Goal: Task Accomplishment & Management: Use online tool/utility

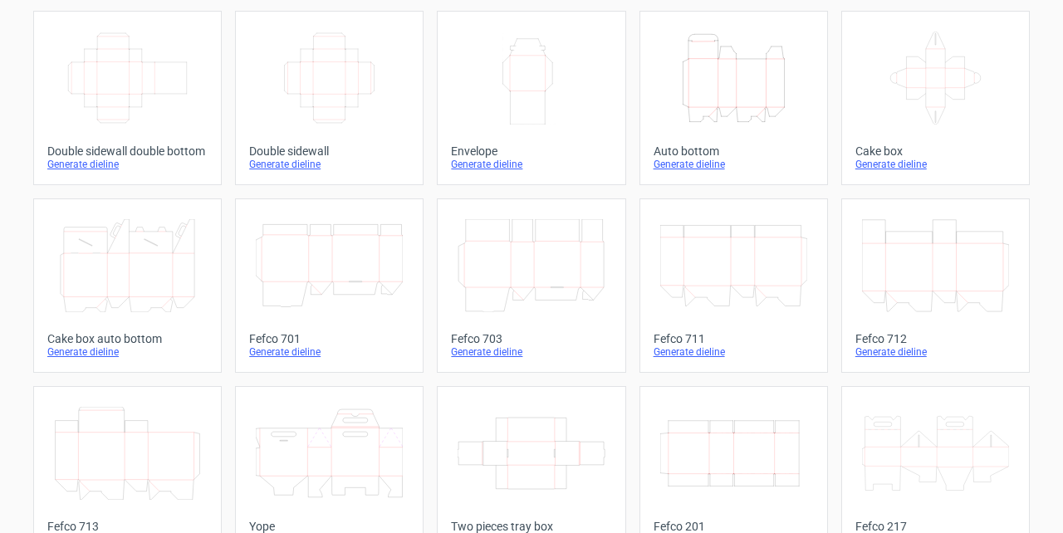
scroll to position [502, 0]
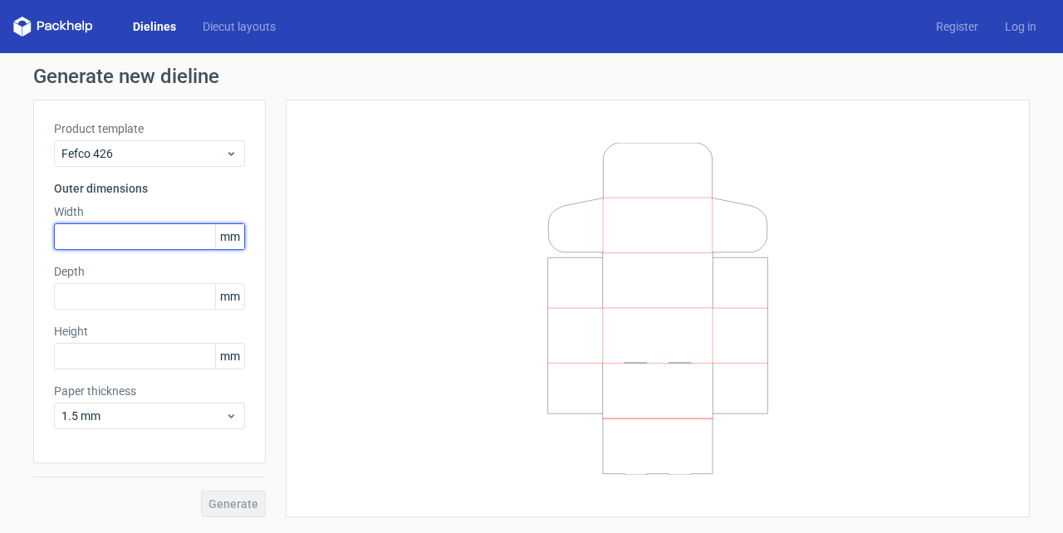
click at [116, 236] on input "text" at bounding box center [149, 236] width 191 height 27
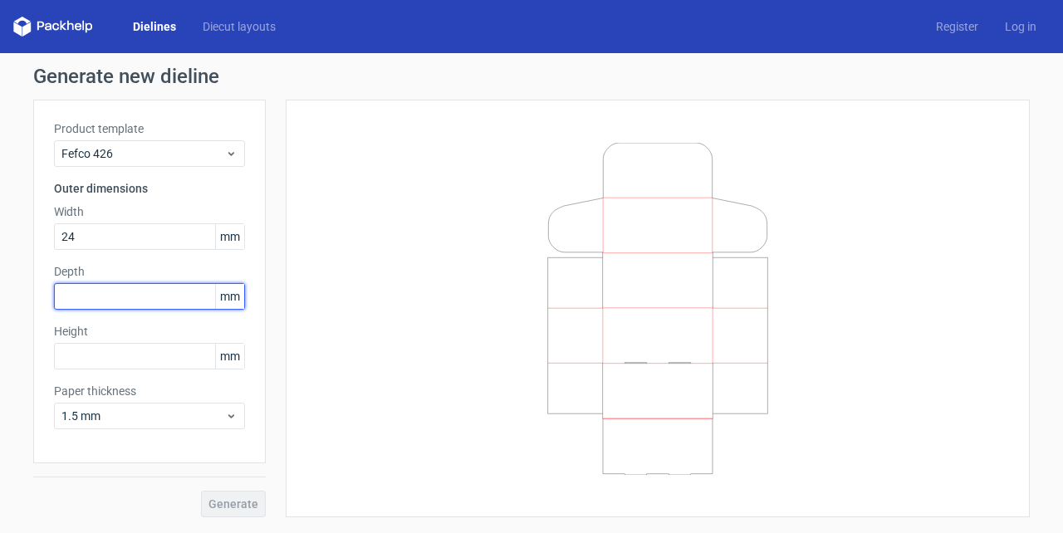
click at [130, 296] on div "Depth mm" at bounding box center [149, 286] width 191 height 47
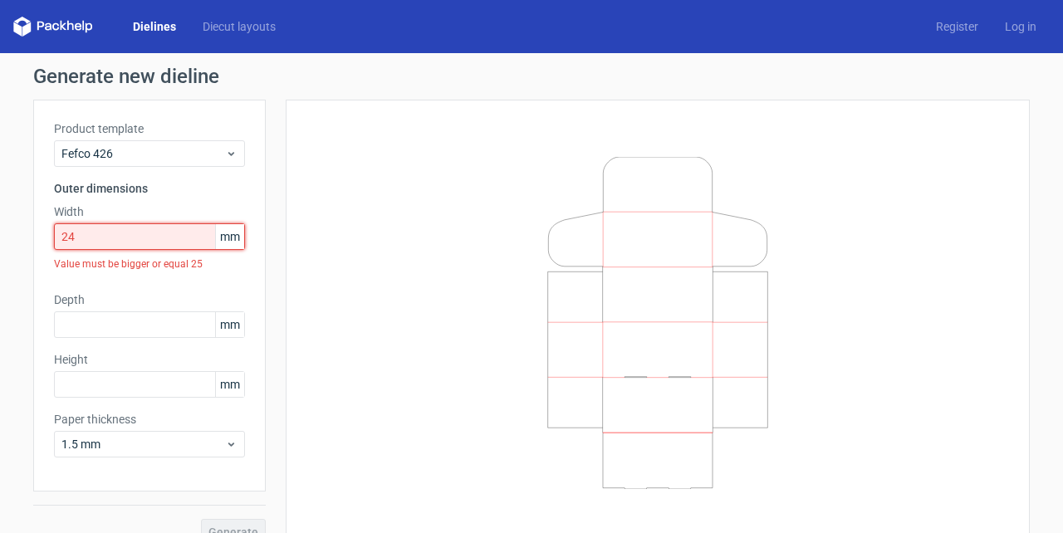
click at [85, 238] on input "24" at bounding box center [149, 236] width 191 height 27
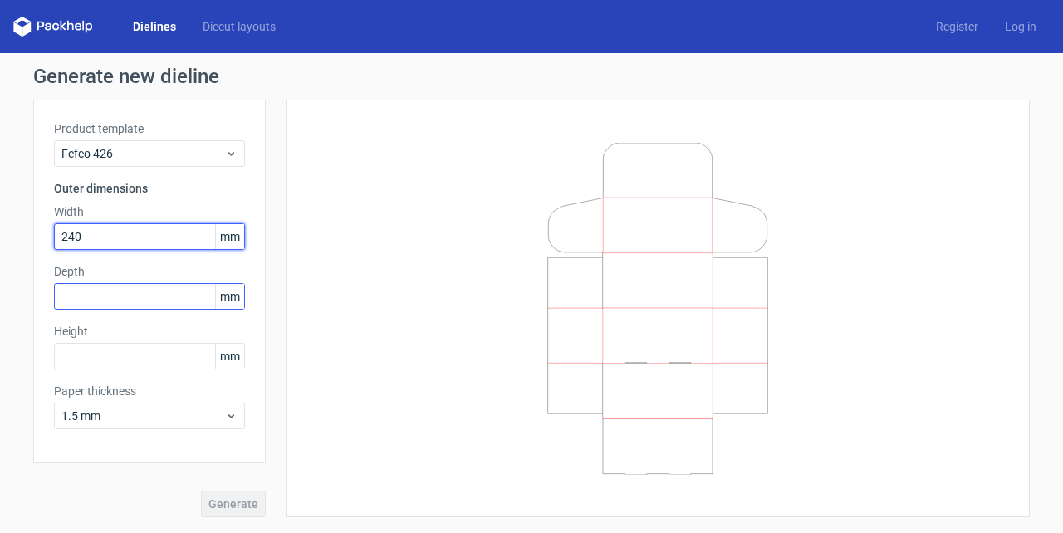
type input "240"
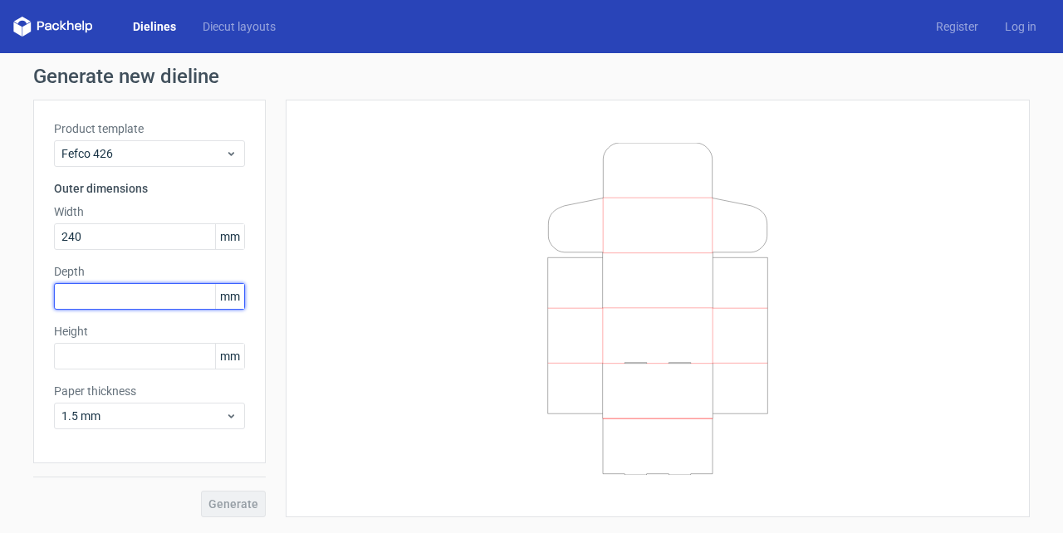
click at [148, 288] on input "text" at bounding box center [149, 296] width 191 height 27
type input "240"
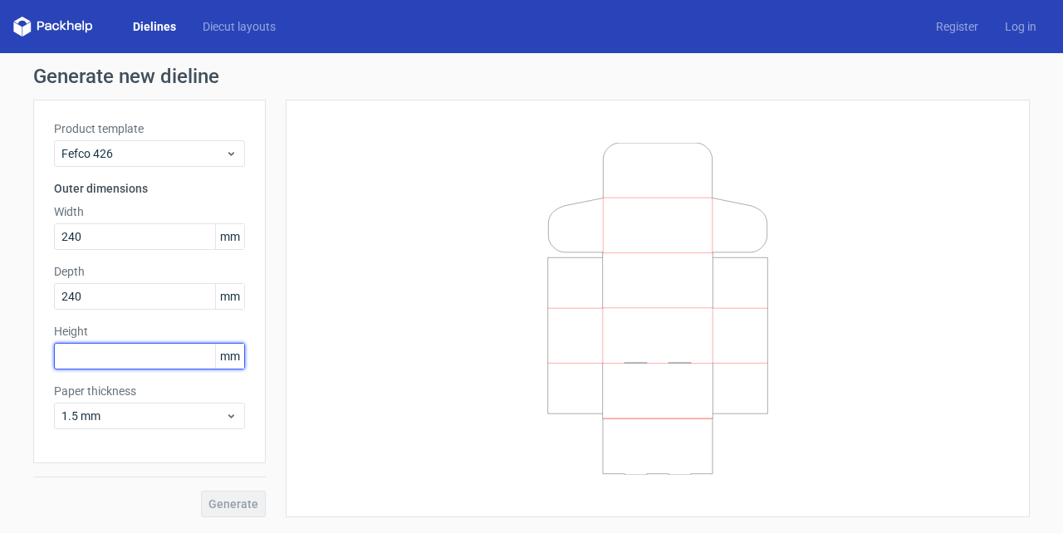
click at [168, 347] on input "text" at bounding box center [149, 356] width 191 height 27
type input "40"
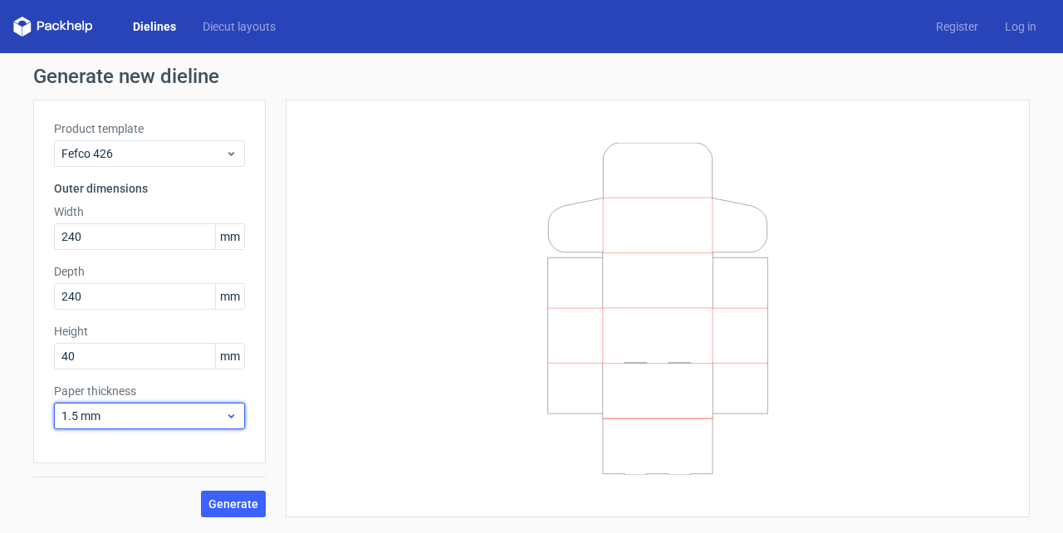
click at [209, 417] on span "1.5 mm" at bounding box center [143, 416] width 164 height 17
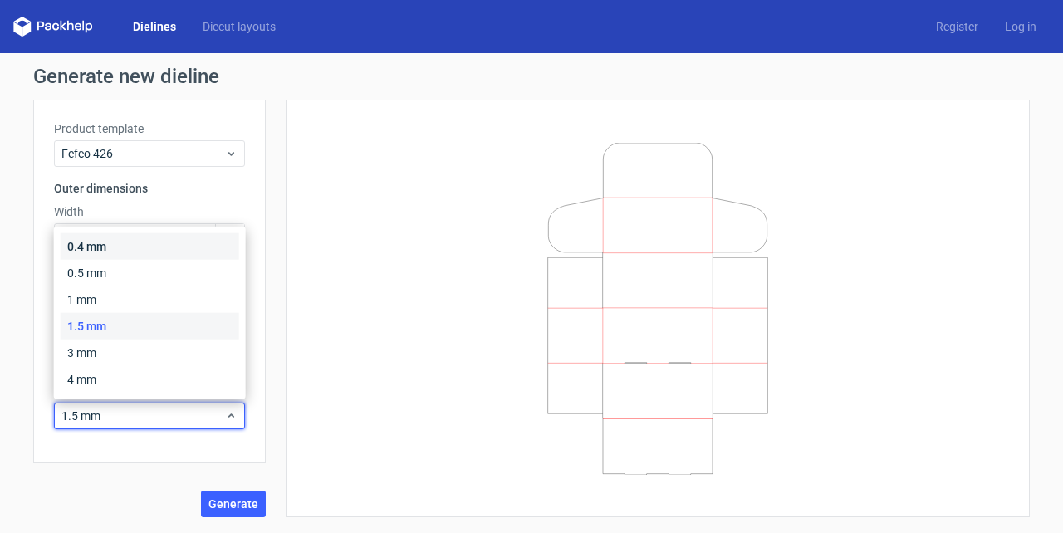
click at [105, 247] on div "0.4 mm" at bounding box center [150, 246] width 179 height 27
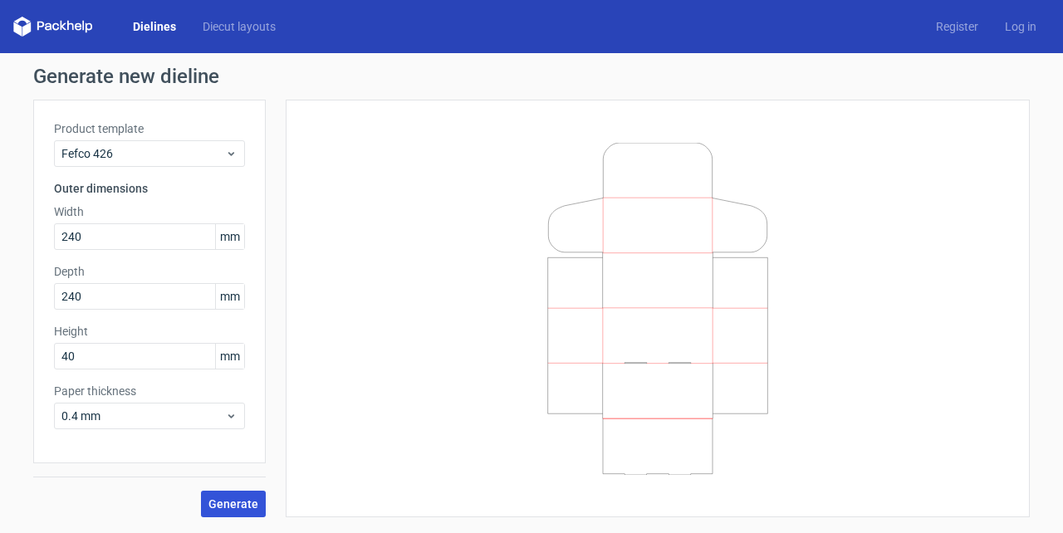
click at [243, 499] on span "Generate" at bounding box center [234, 504] width 50 height 12
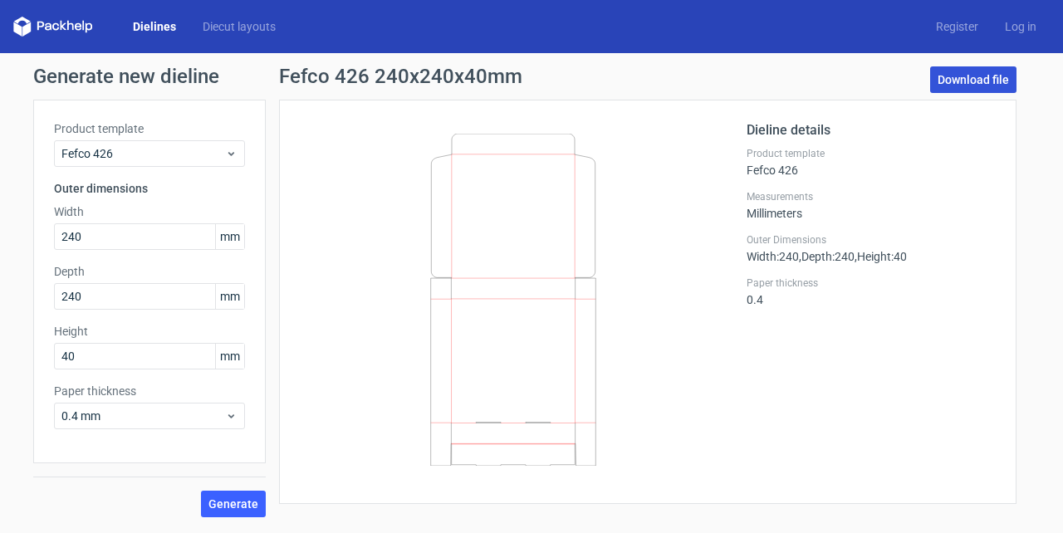
click at [965, 80] on link "Download file" at bounding box center [974, 79] width 86 height 27
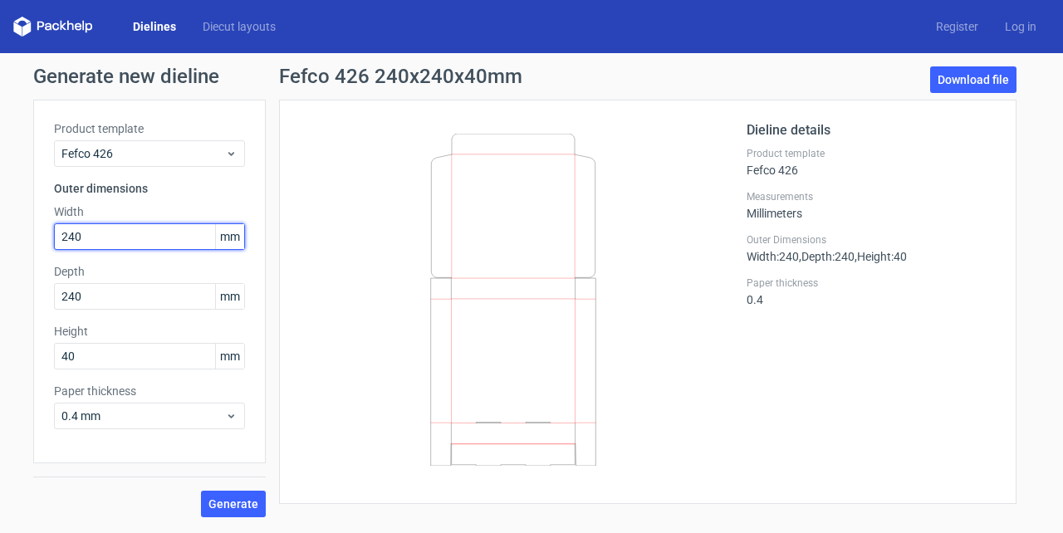
click at [135, 236] on input "240" at bounding box center [149, 236] width 191 height 27
type input "290"
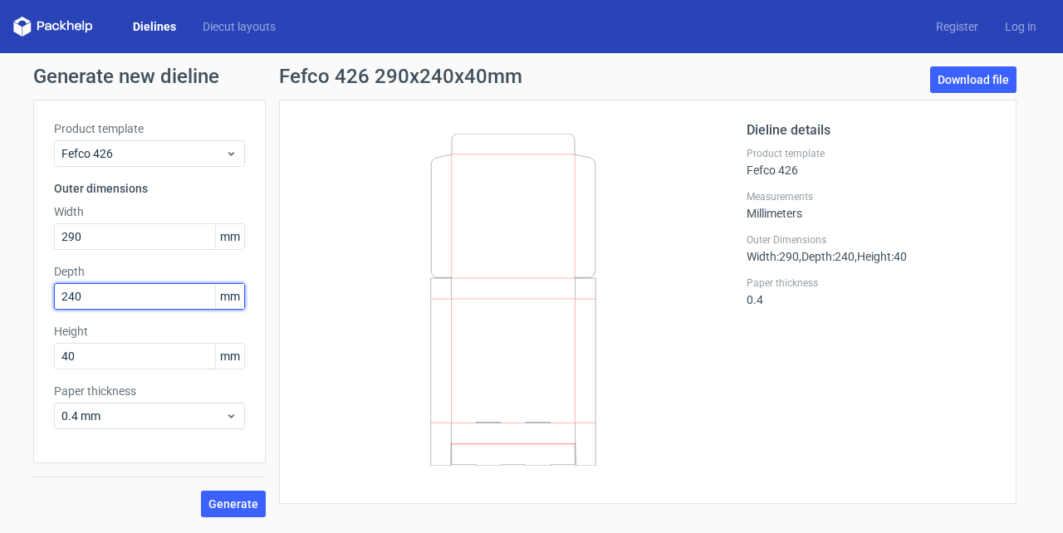
drag, startPoint x: 97, startPoint y: 294, endPoint x: 0, endPoint y: 295, distance: 97.2
click at [0, 295] on div "Generate new dieline Product template Fefco 426 Outer dimensions Width 290 mm D…" at bounding box center [531, 292] width 1063 height 478
type input "290"
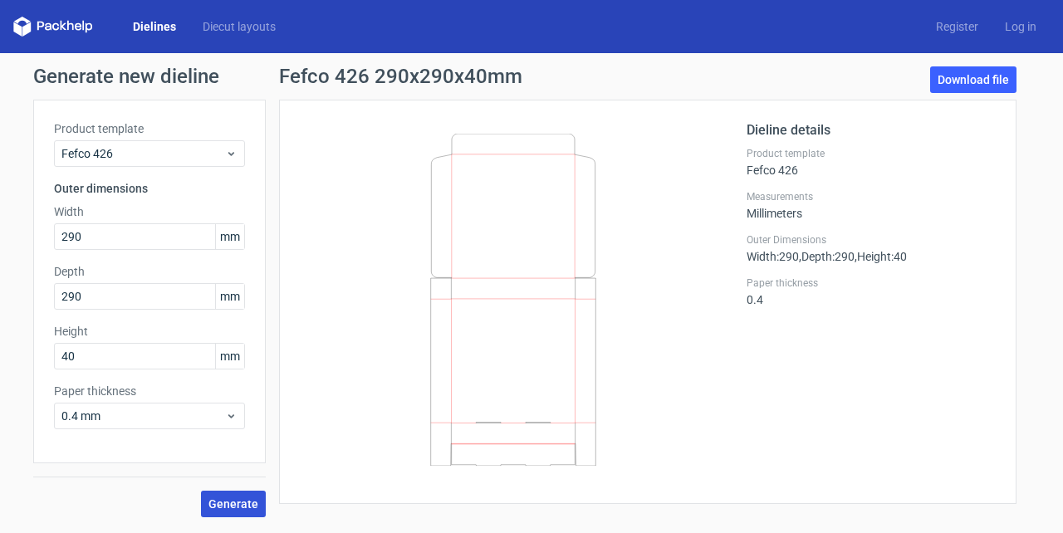
click at [248, 510] on button "Generate" at bounding box center [233, 504] width 65 height 27
click at [978, 80] on link "Download file" at bounding box center [974, 79] width 86 height 27
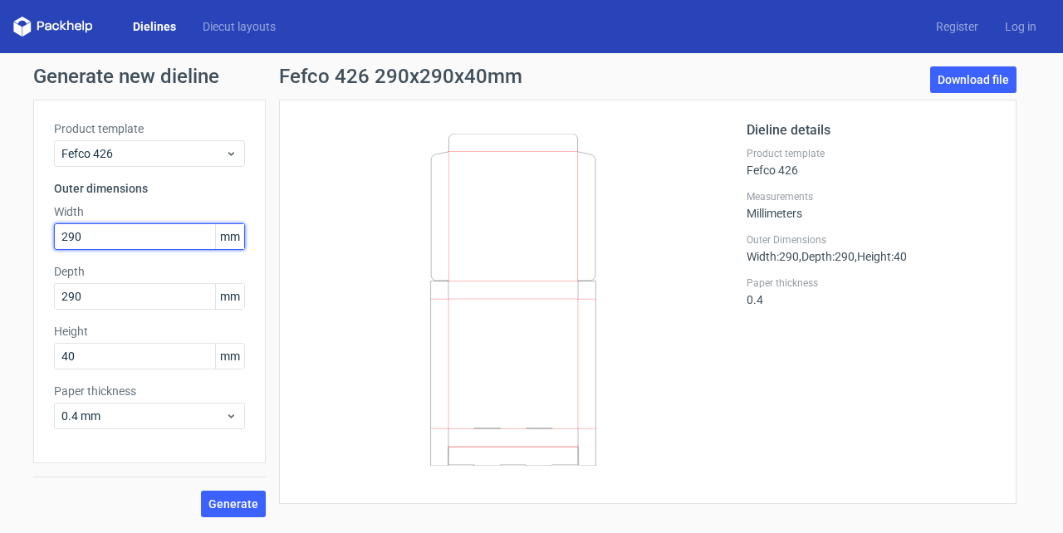
click at [101, 238] on input "290" at bounding box center [149, 236] width 191 height 27
type input "330"
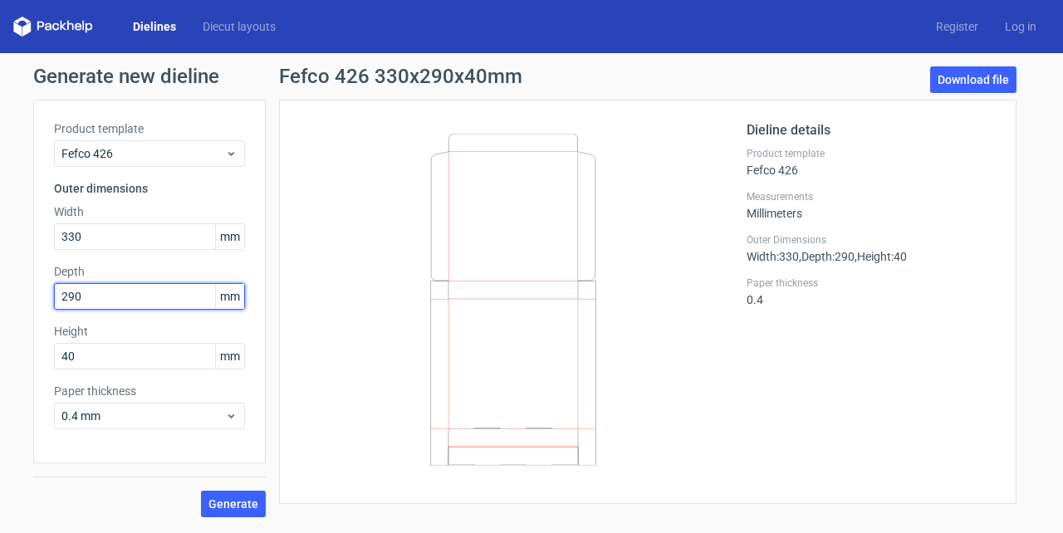
click at [111, 297] on input "290" at bounding box center [149, 296] width 191 height 27
click at [110, 297] on input "290" at bounding box center [149, 296] width 191 height 27
type input "330"
click at [201, 491] on button "Generate" at bounding box center [233, 504] width 65 height 27
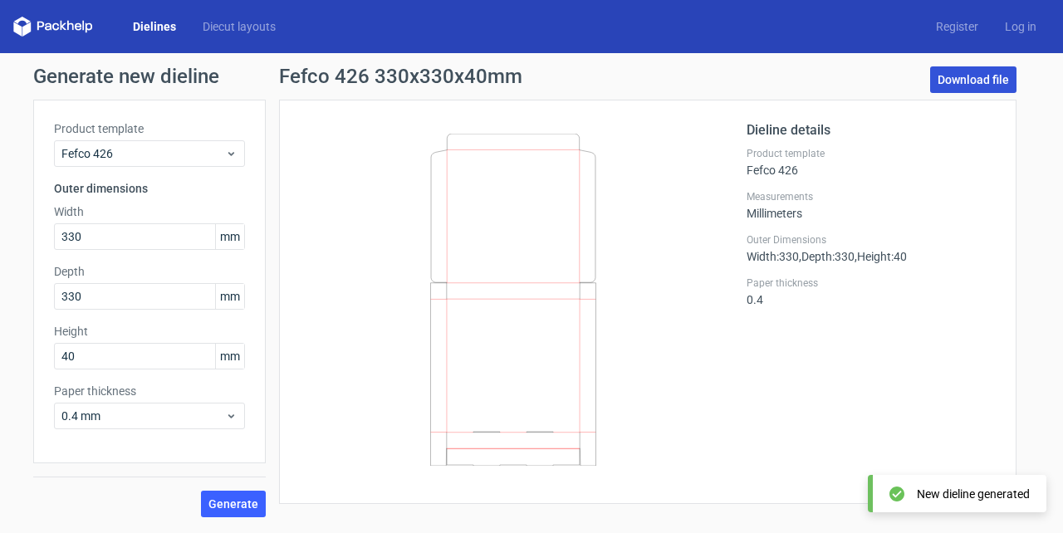
click at [960, 84] on link "Download file" at bounding box center [974, 79] width 86 height 27
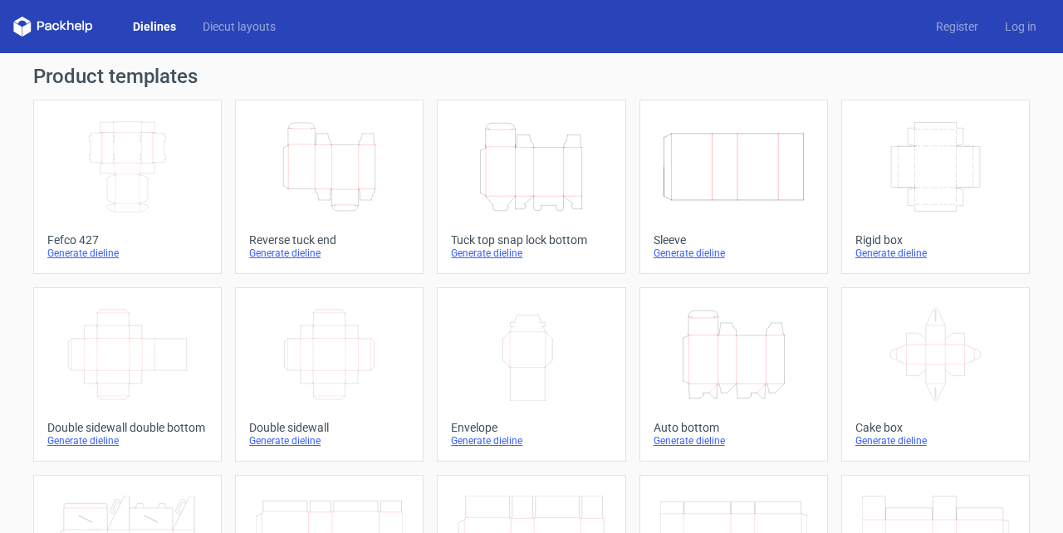
scroll to position [277, 0]
